Goal: Book appointment/travel/reservation

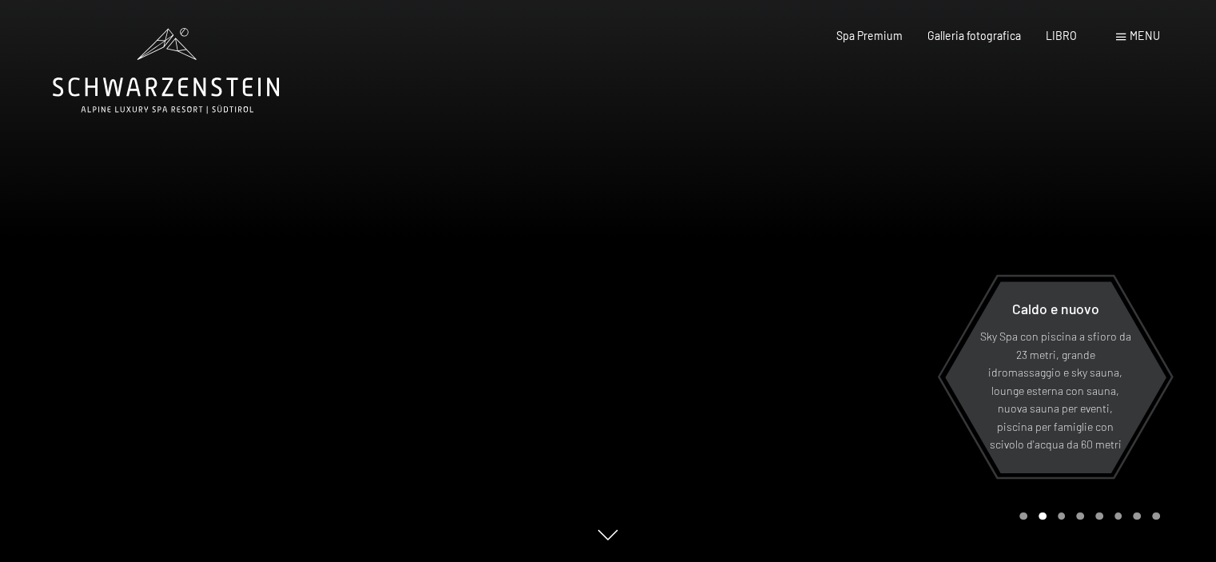
click at [1138, 42] on font "menu" at bounding box center [1145, 36] width 30 height 14
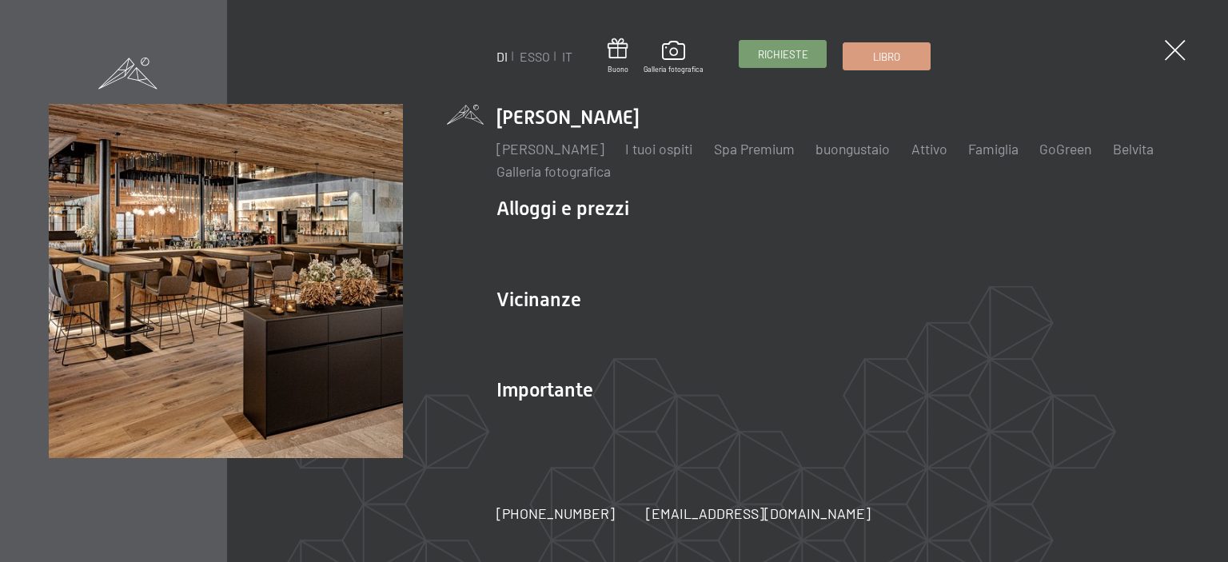
click at [792, 60] on span "Richieste" at bounding box center [783, 54] width 50 height 14
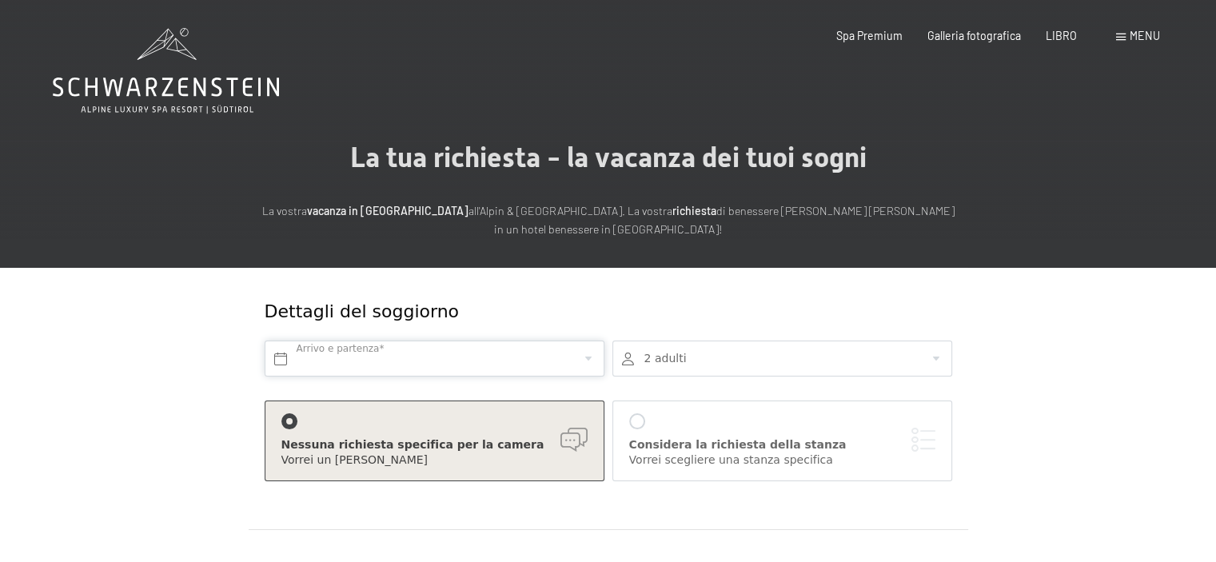
click at [339, 364] on input "text" at bounding box center [435, 359] width 340 height 36
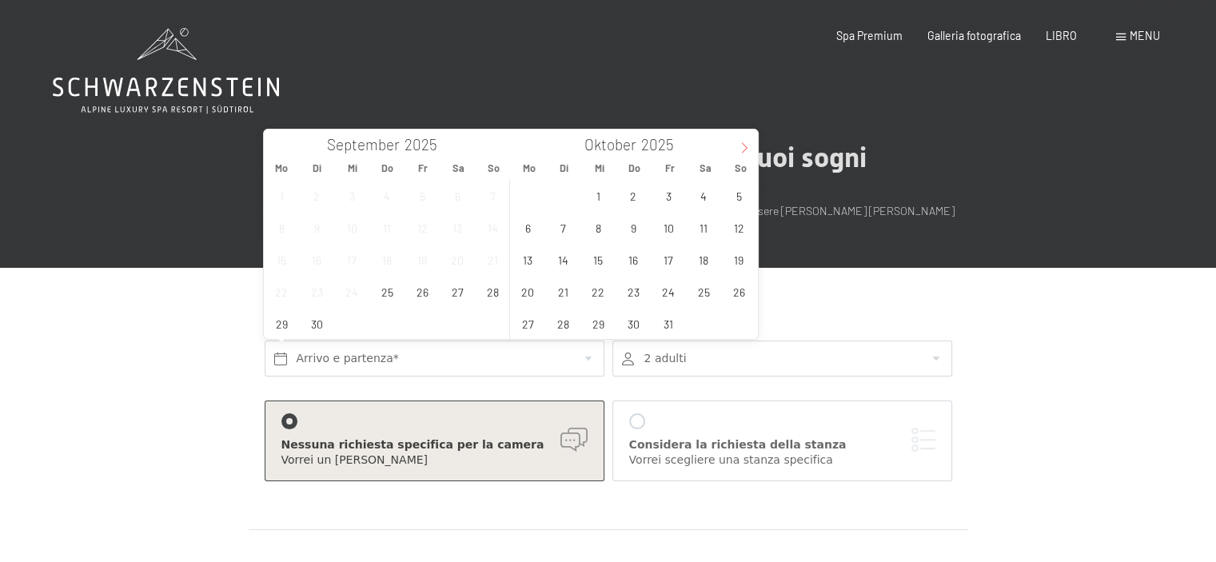
click at [742, 146] on icon at bounding box center [744, 147] width 11 height 11
click at [659, 198] on span "5" at bounding box center [668, 195] width 31 height 31
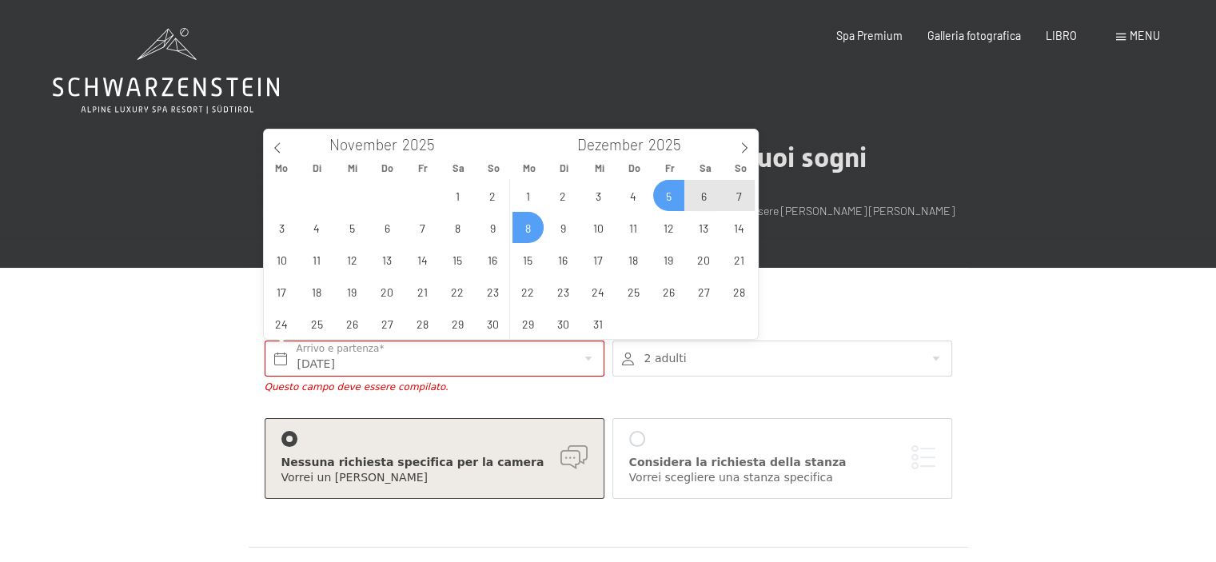
click at [531, 226] on span "8" at bounding box center [528, 227] width 31 height 31
type input "[DATE] - [DATE]"
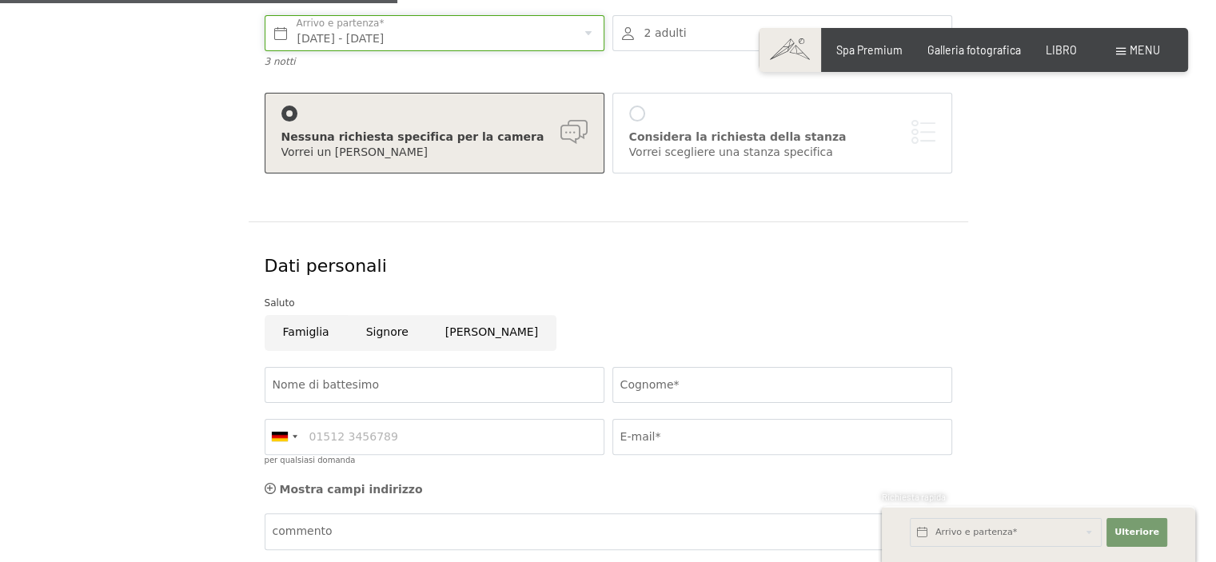
scroll to position [480, 0]
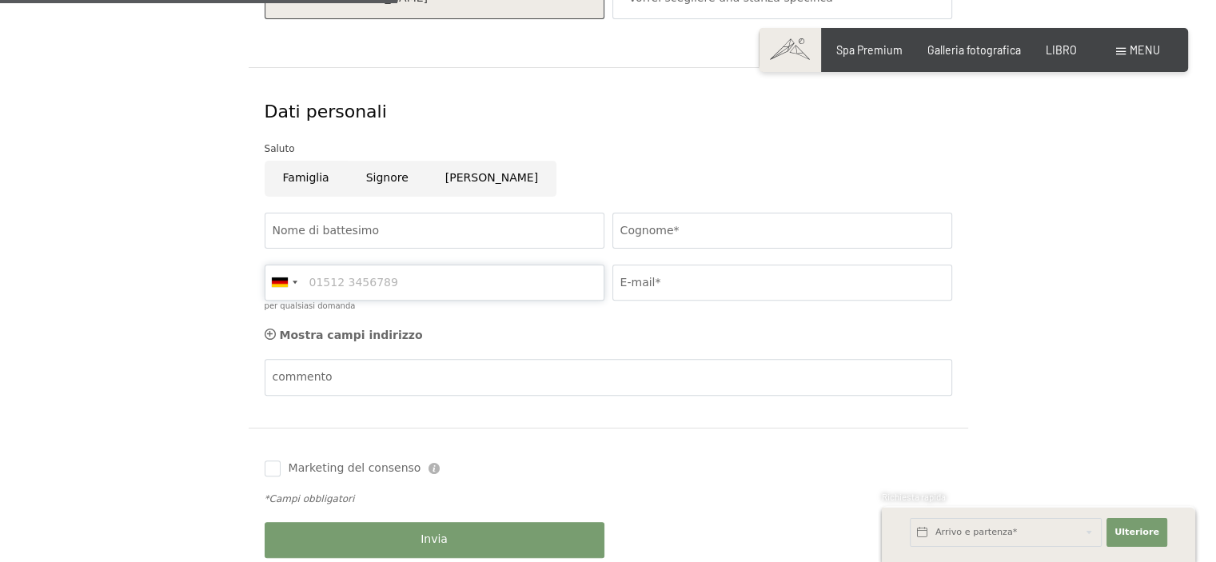
click at [320, 293] on input "per qualsiasi domanda" at bounding box center [435, 283] width 340 height 36
click at [292, 285] on div at bounding box center [283, 282] width 37 height 34
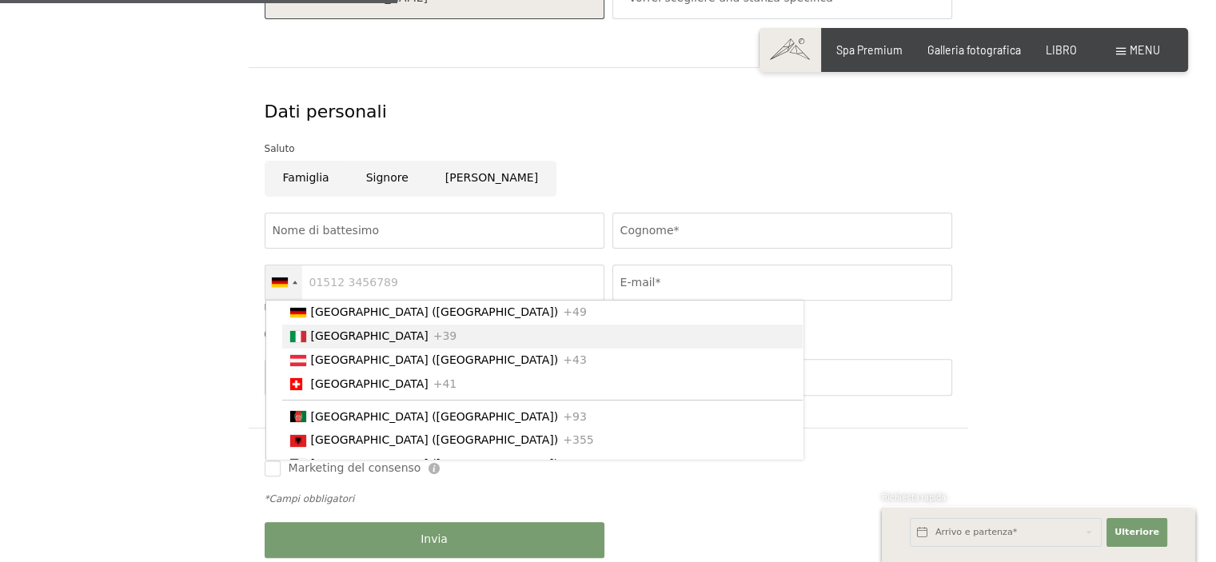
click at [313, 337] on font "[GEOGRAPHIC_DATA]" at bounding box center [370, 335] width 118 height 13
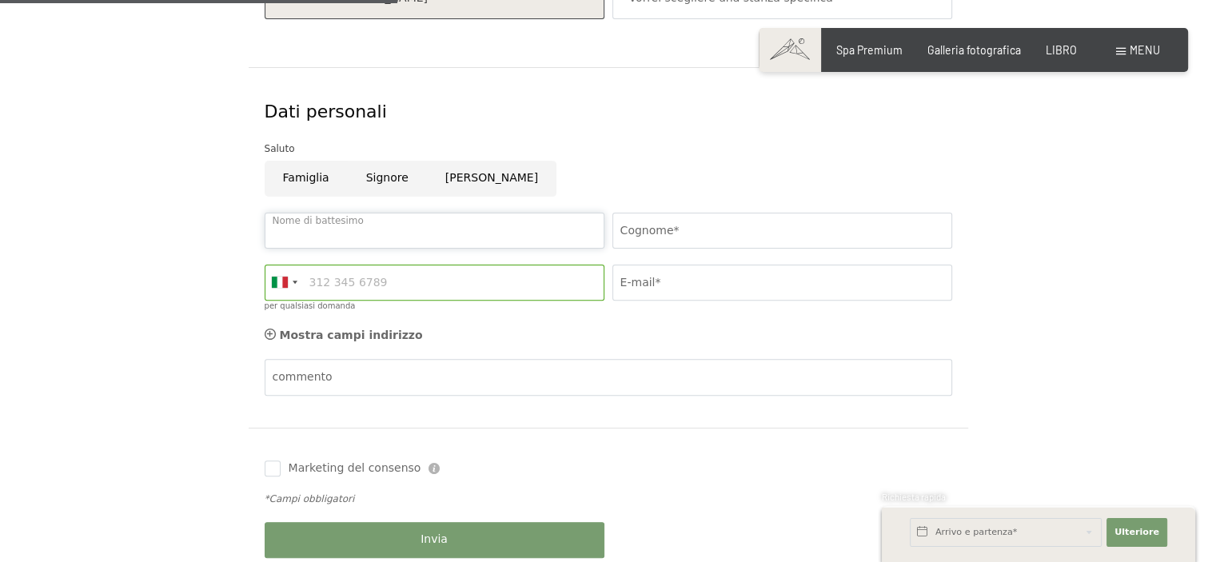
click at [338, 234] on input "Nome di battesimo" at bounding box center [435, 231] width 340 height 36
type input "[PERSON_NAME]"
click at [624, 241] on input "Cognome*" at bounding box center [783, 231] width 340 height 36
type input "Fanti"
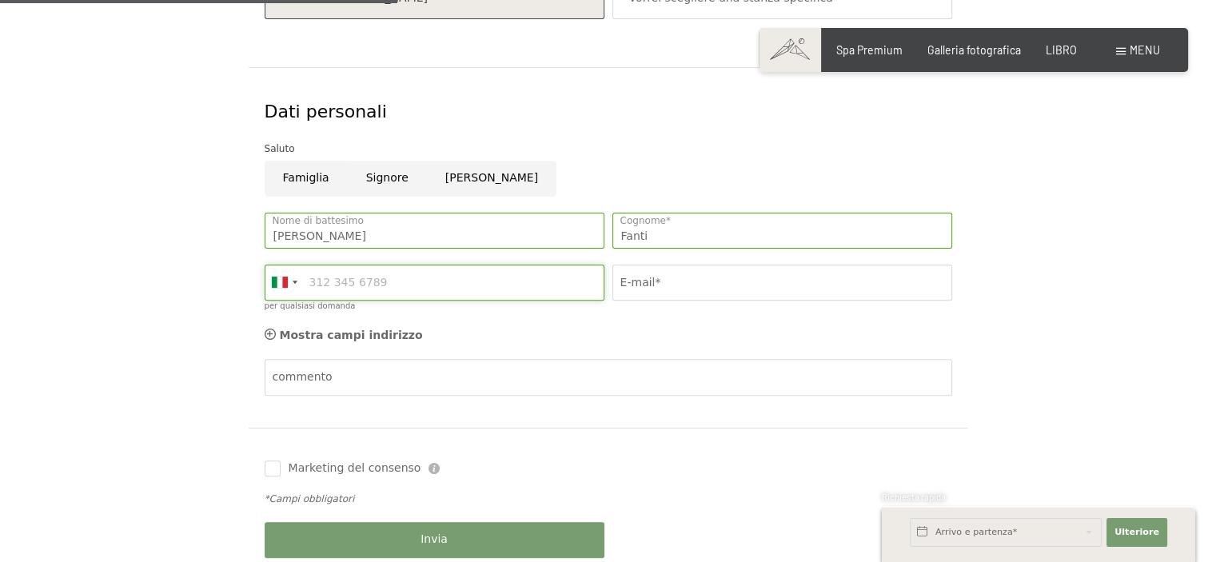
click at [440, 279] on input "per qualsiasi domanda" at bounding box center [435, 283] width 340 height 36
type input "3921536779"
type input "[EMAIL_ADDRESS][DOMAIN_NAME]"
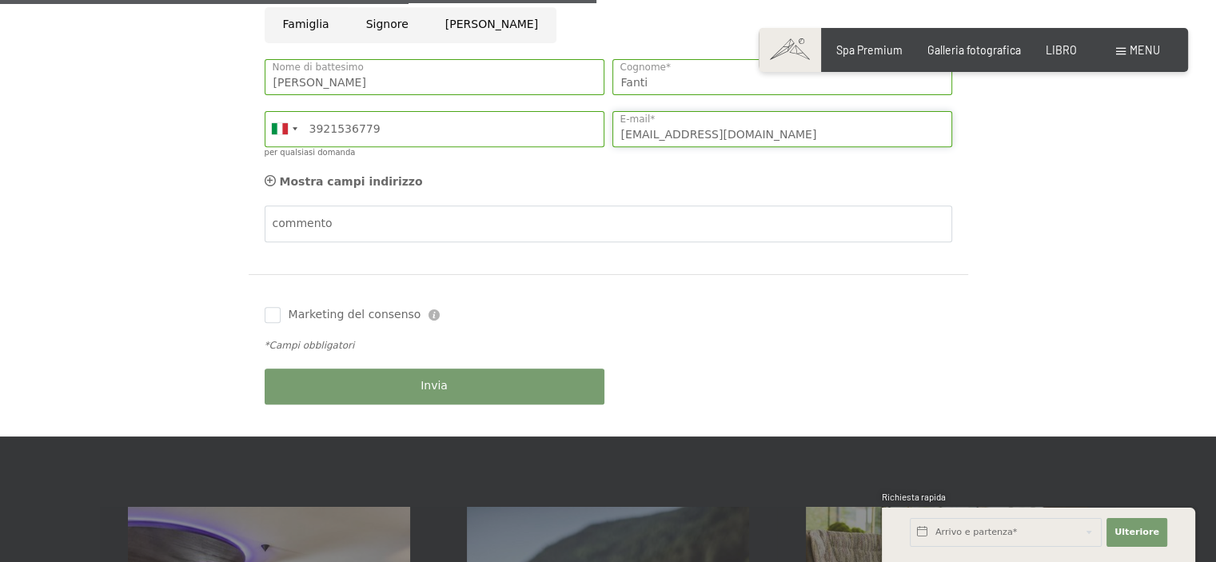
scroll to position [720, 0]
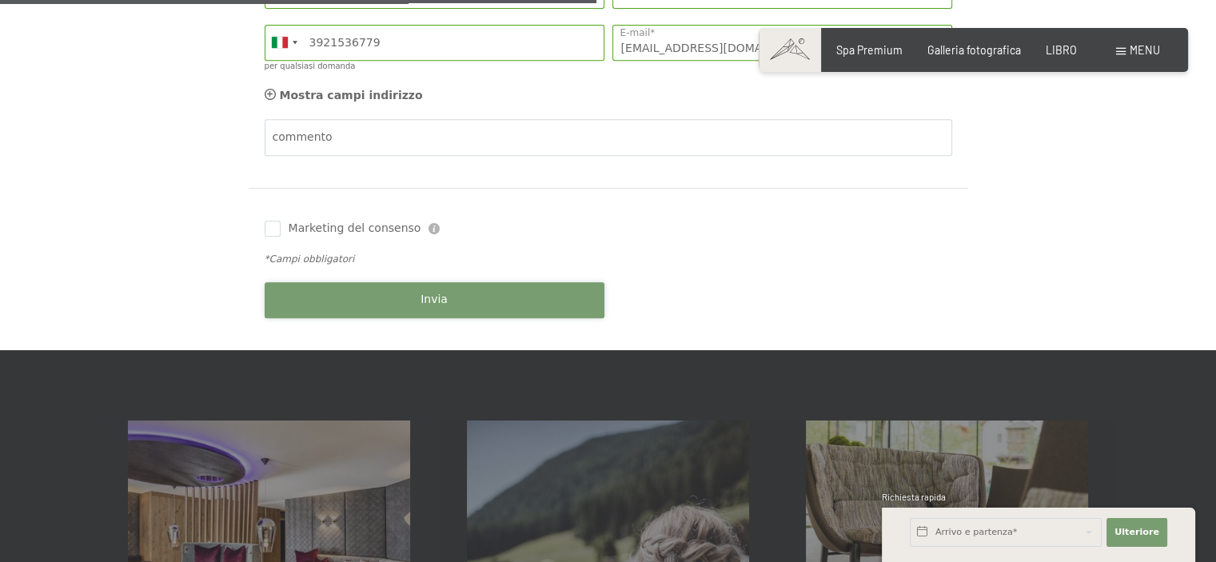
click at [436, 308] on button "Invia" at bounding box center [435, 300] width 340 height 36
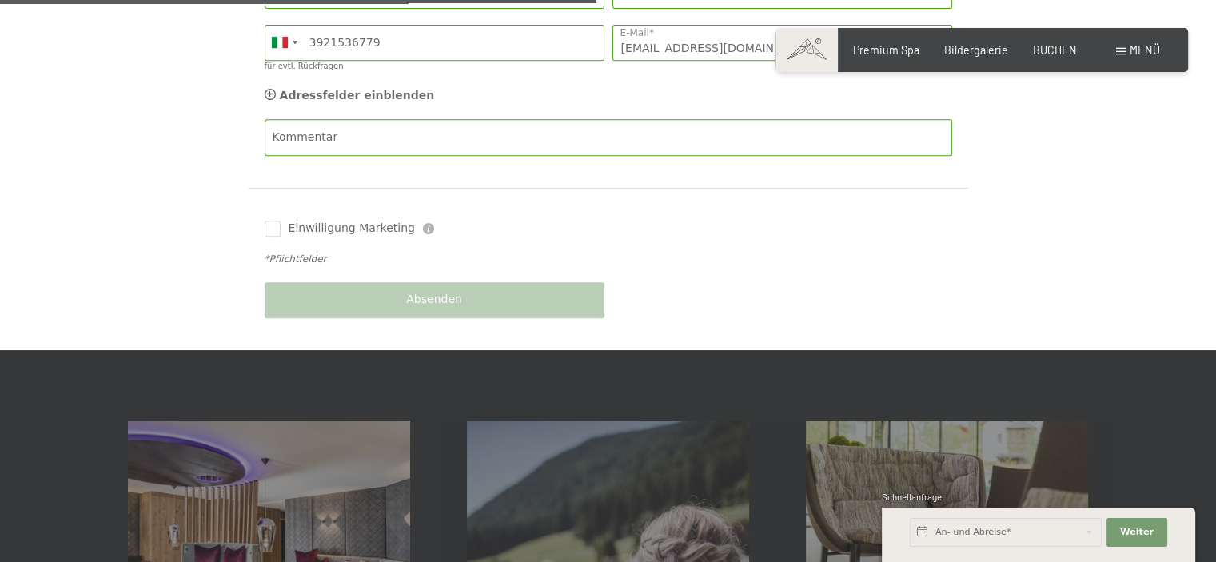
scroll to position [701, 0]
